Goal: Download file/media

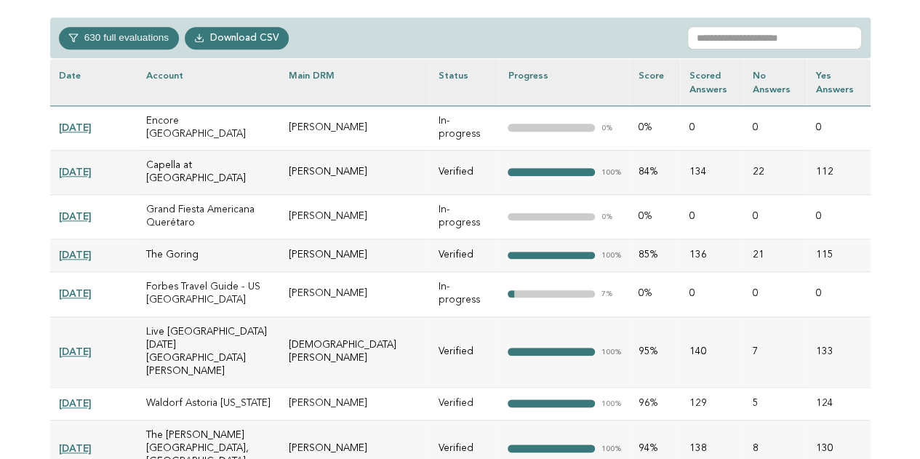
scroll to position [655, 0]
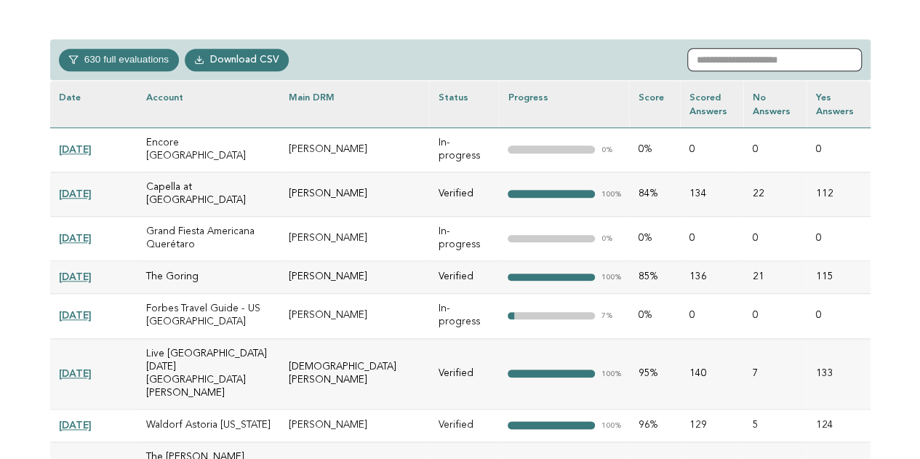
click at [746, 65] on input "text" at bounding box center [774, 59] width 175 height 23
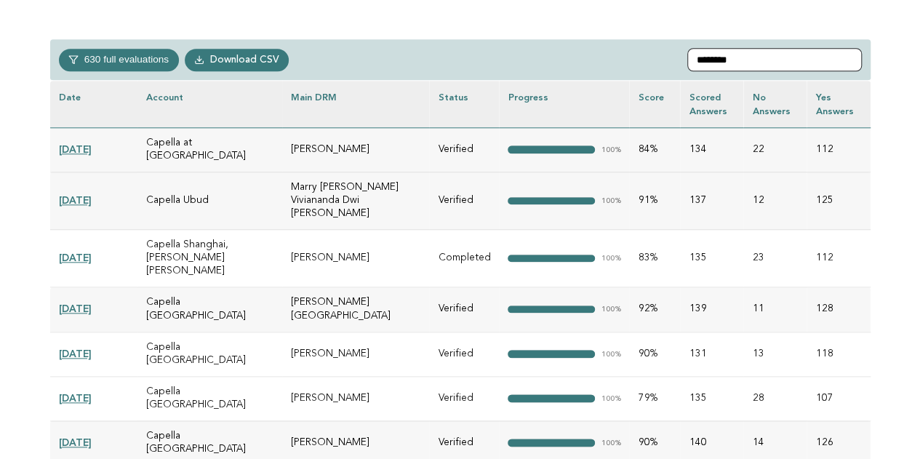
type input "*******"
click at [73, 392] on link "[DATE]" at bounding box center [75, 398] width 33 height 12
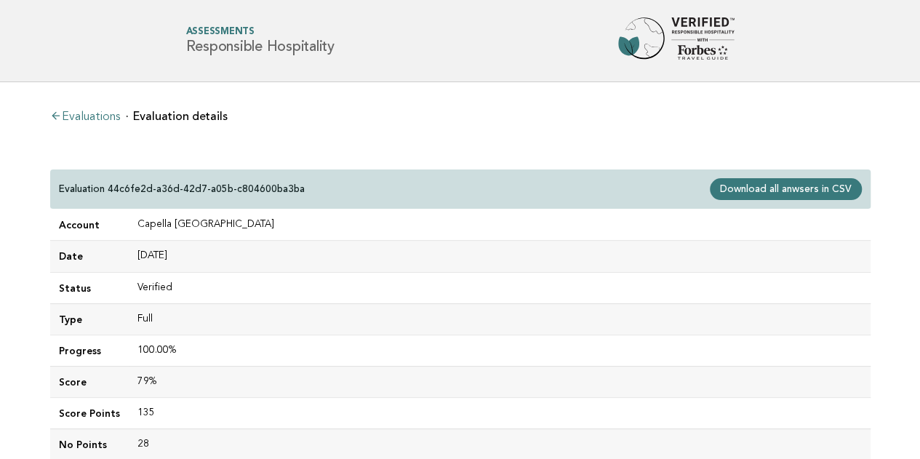
scroll to position [73, 0]
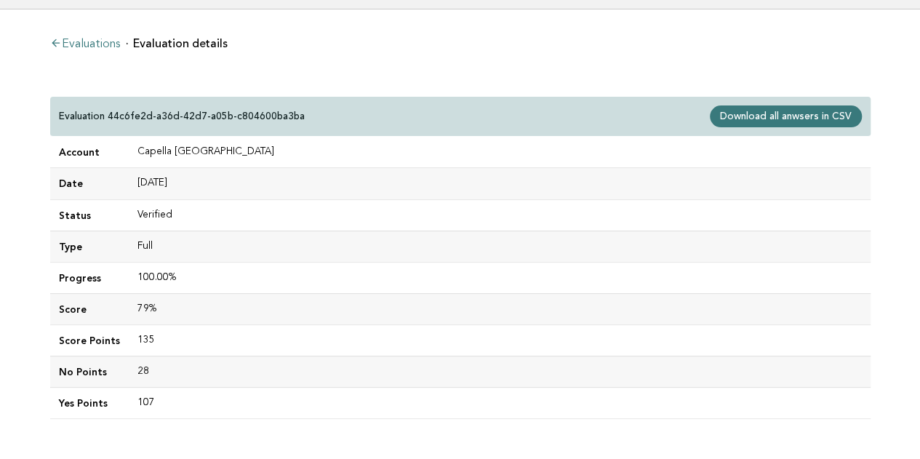
click at [771, 109] on link "Download all anwsers in CSV" at bounding box center [785, 116] width 151 height 22
